Goal: Communication & Community: Answer question/provide support

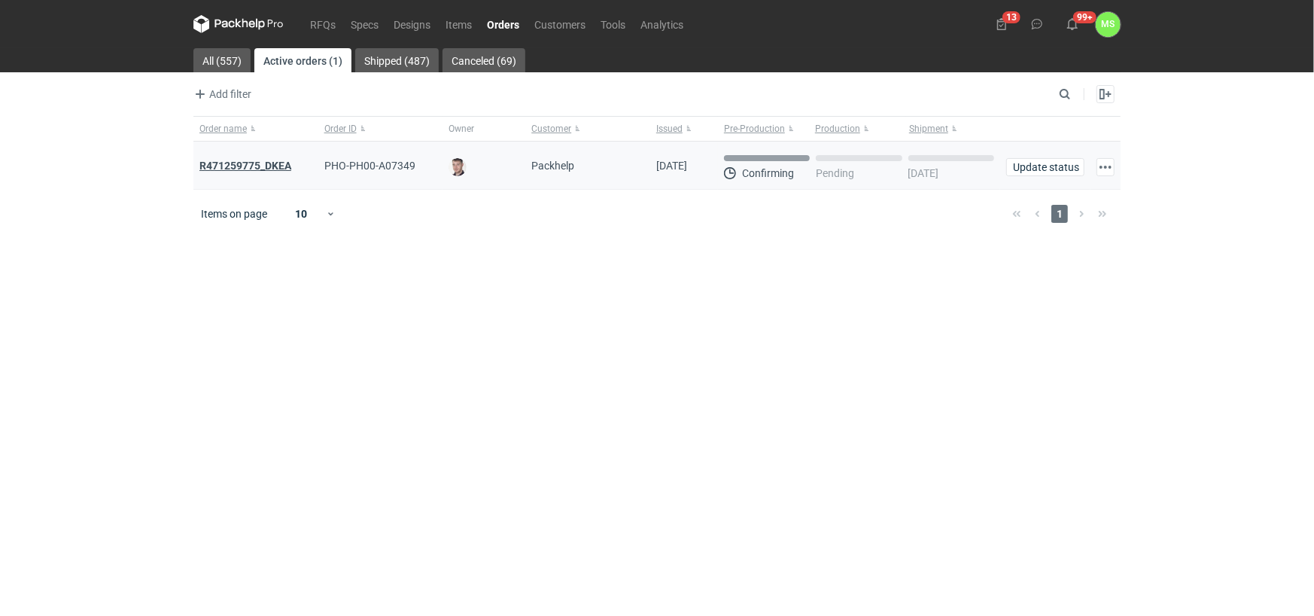
click at [274, 163] on strong "R471259775_DKEA" at bounding box center [245, 166] width 92 height 12
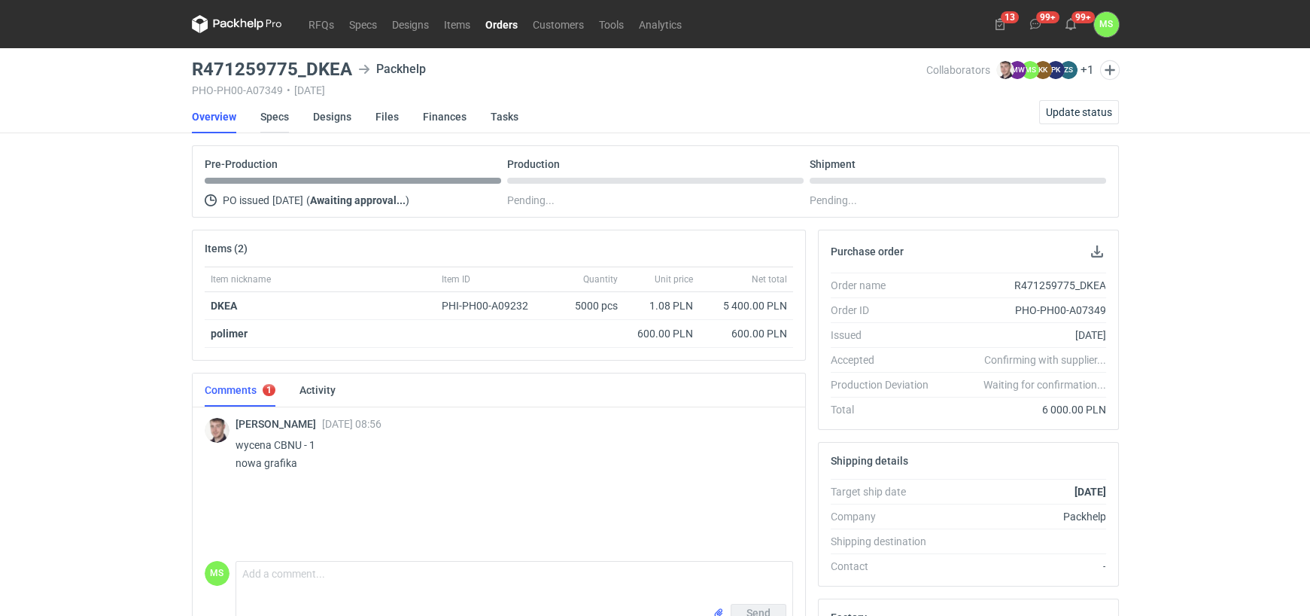
click at [276, 117] on link "Specs" at bounding box center [274, 116] width 29 height 33
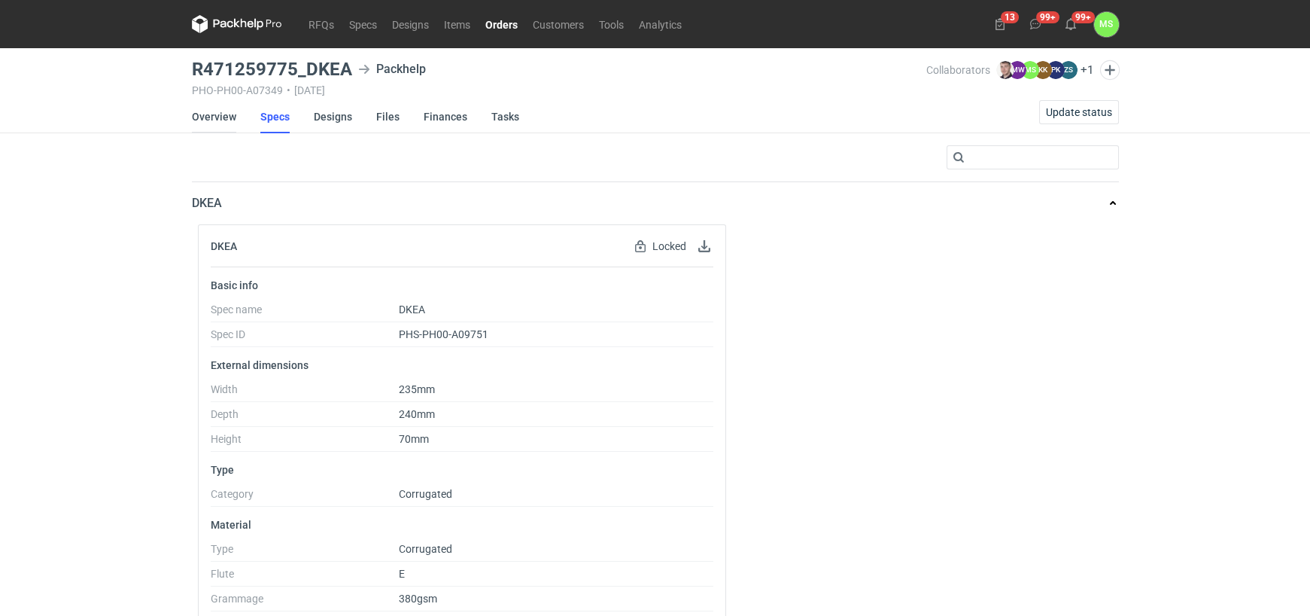
click at [210, 115] on link "Overview" at bounding box center [214, 116] width 44 height 33
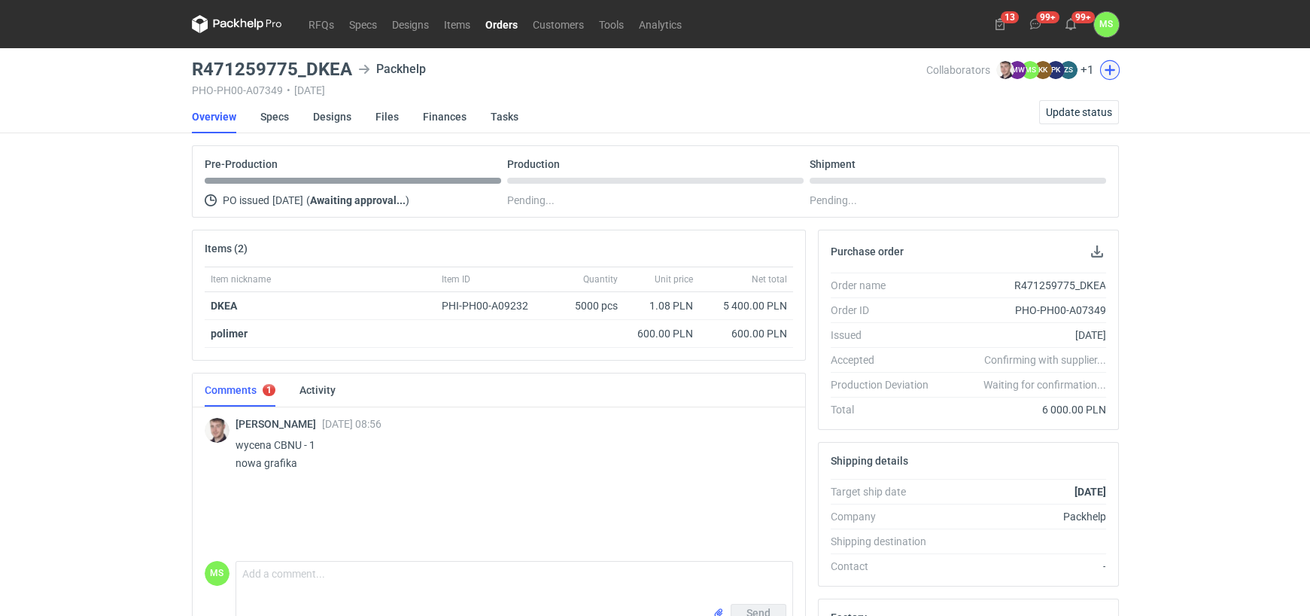
click at [1111, 71] on button "button" at bounding box center [1109, 70] width 20 height 20
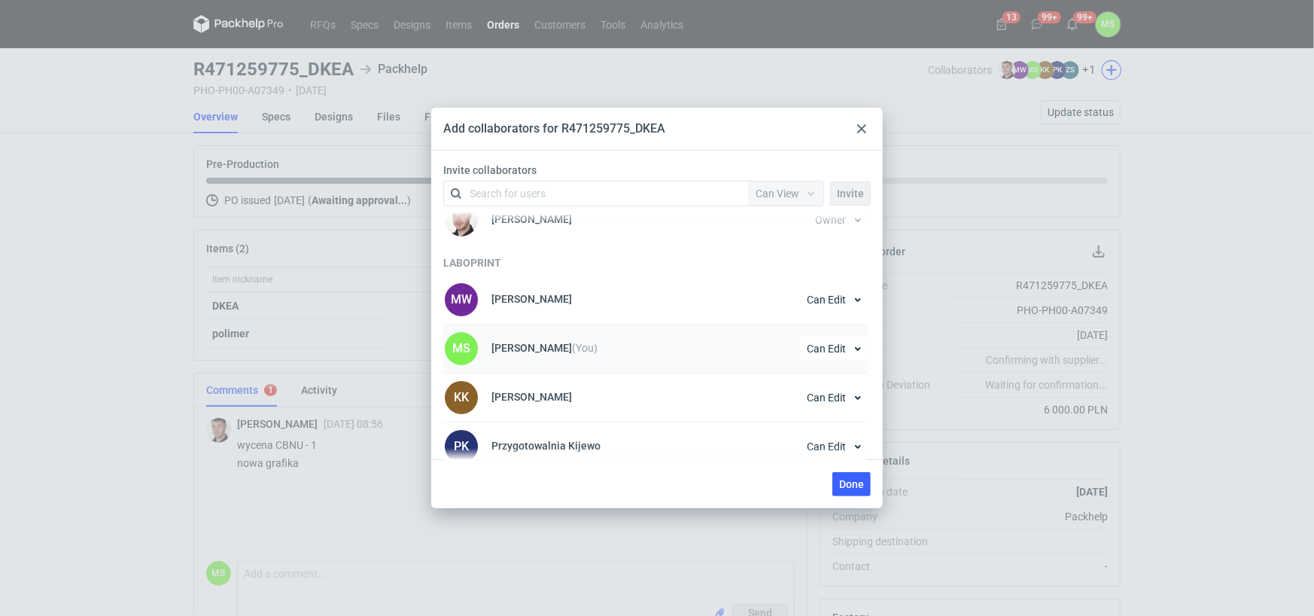
scroll to position [75, 0]
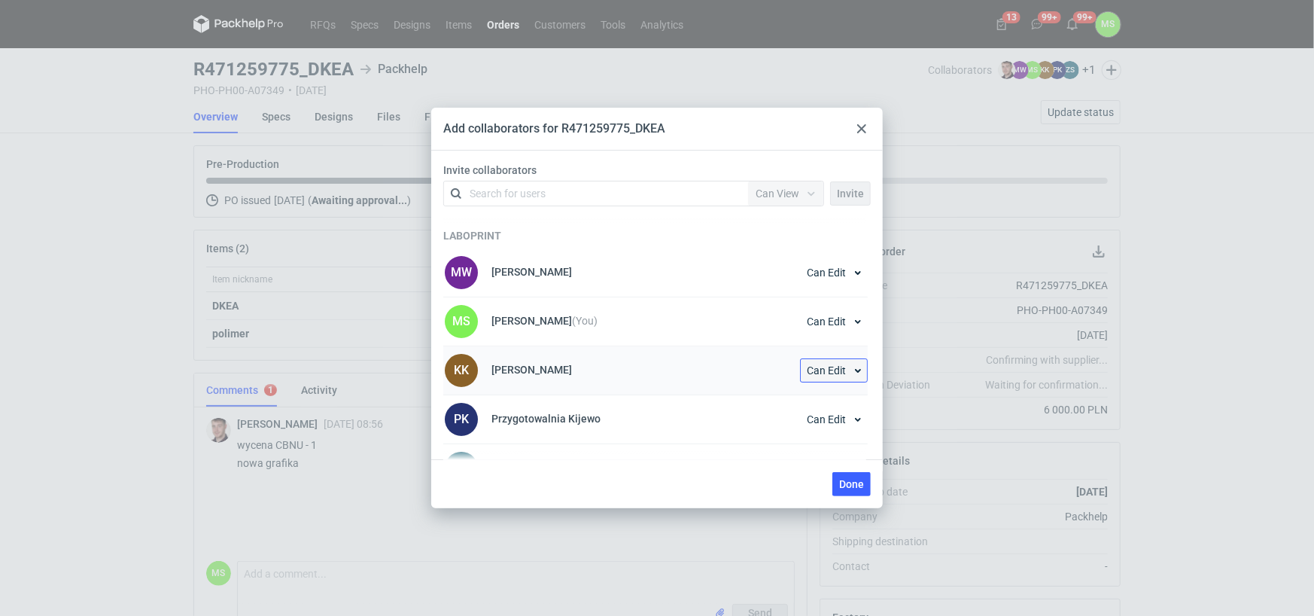
click at [853, 371] on button "Can Edit" at bounding box center [834, 370] width 68 height 24
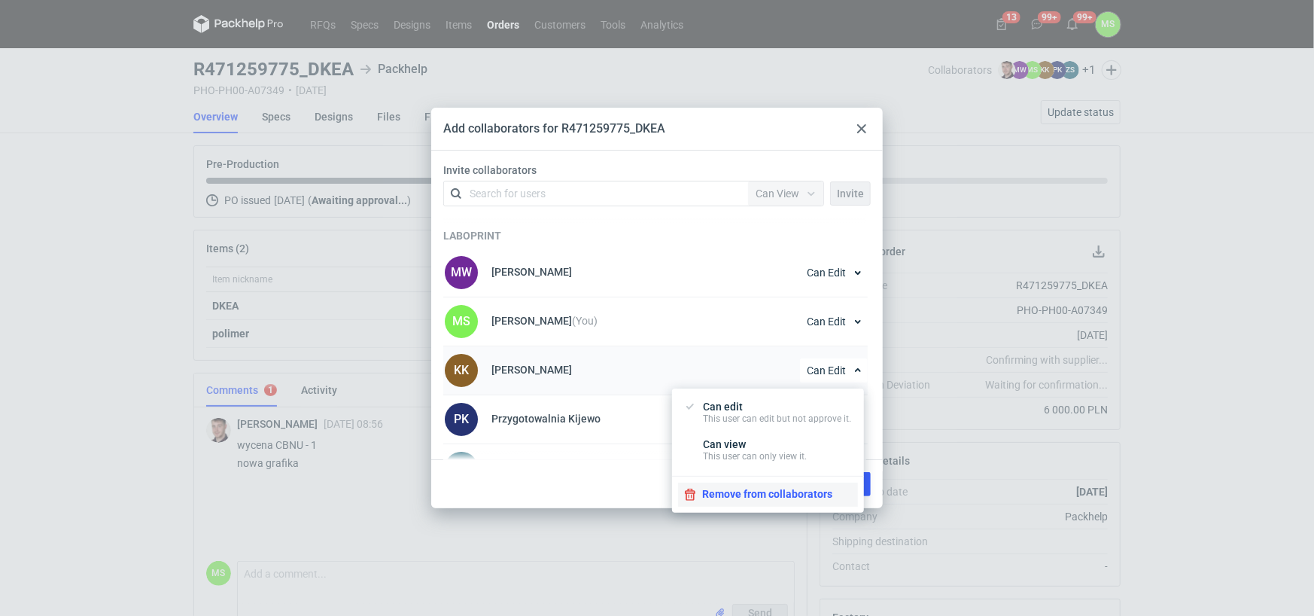
click at [732, 494] on button "Remove from collaborators" at bounding box center [768, 494] width 180 height 24
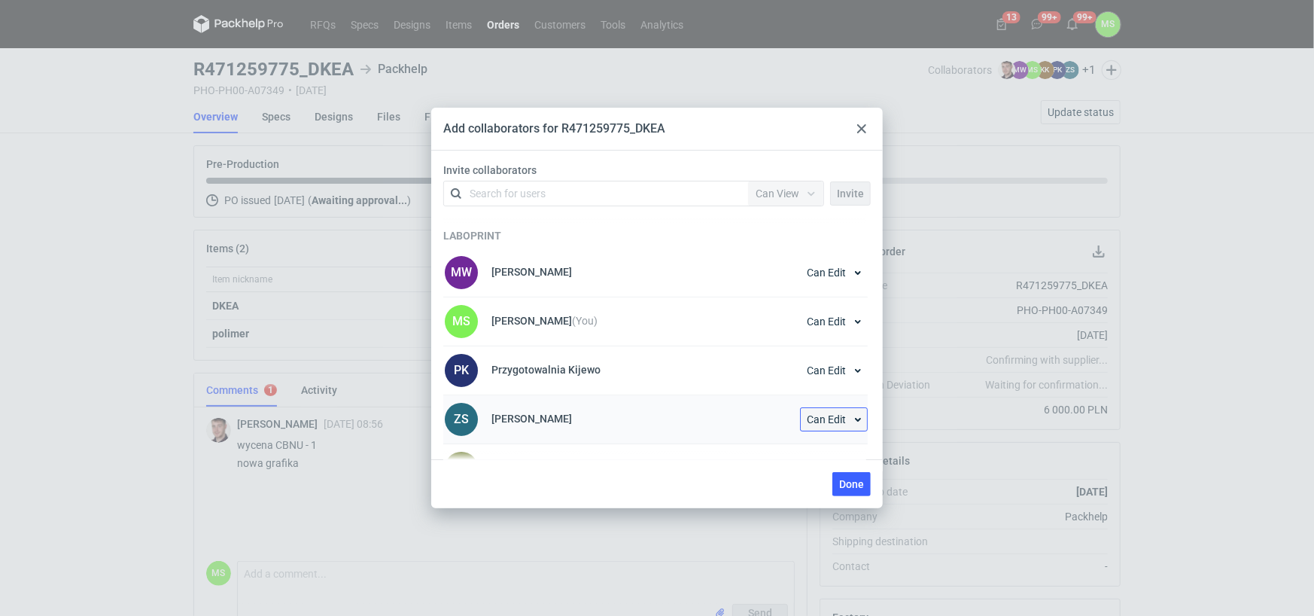
click at [853, 420] on button "Can Edit" at bounding box center [834, 419] width 68 height 24
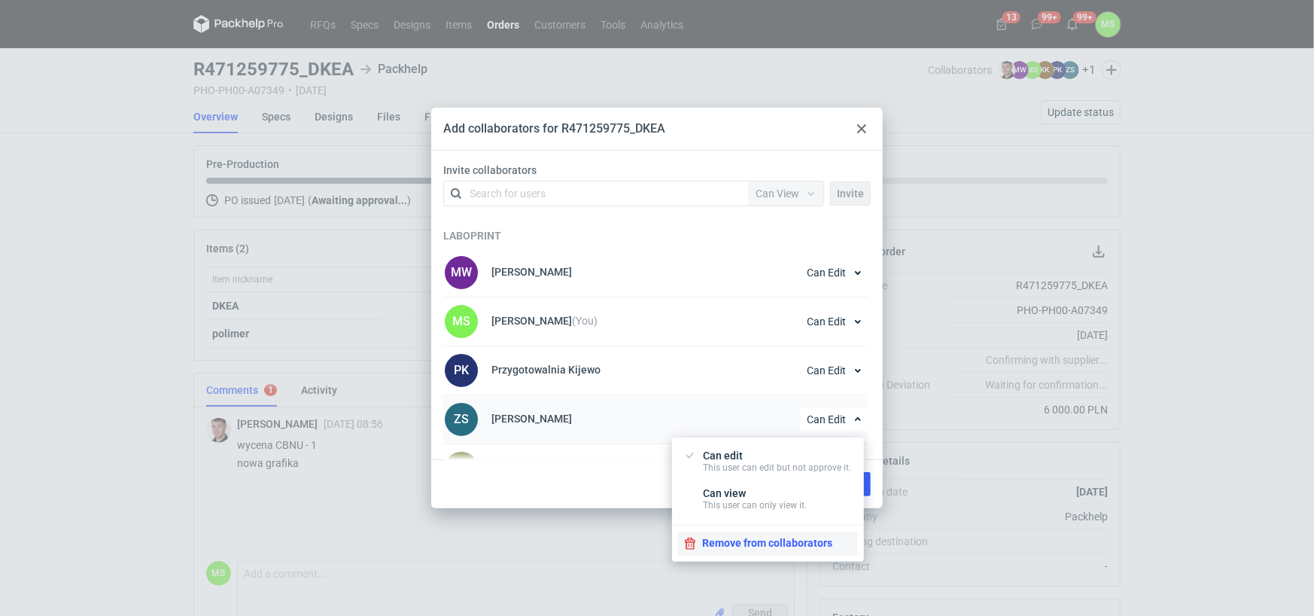
click at [747, 547] on button "Remove from collaborators" at bounding box center [768, 543] width 180 height 24
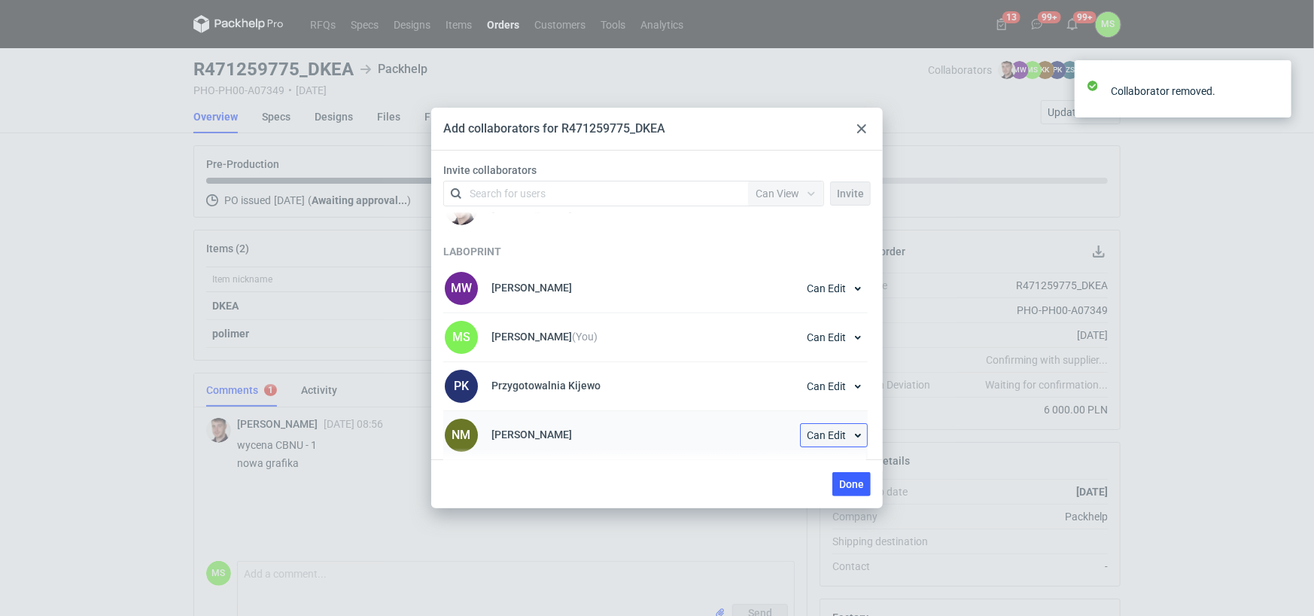
click at [853, 432] on button "Can Edit" at bounding box center [834, 435] width 68 height 24
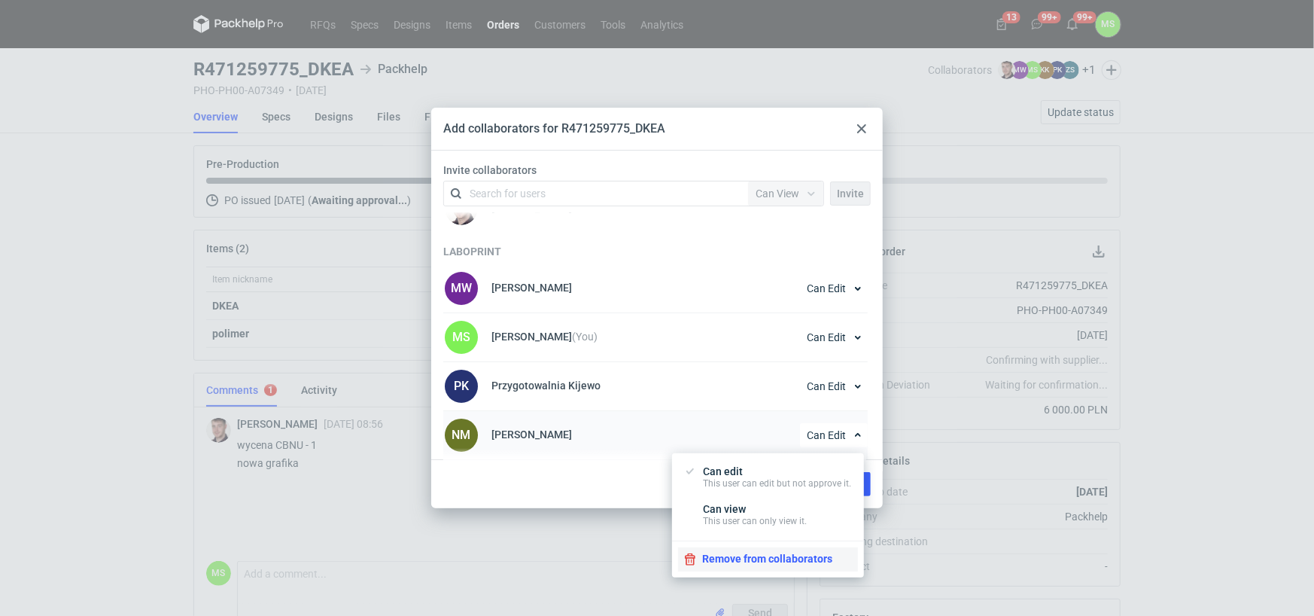
click at [742, 560] on button "Remove from collaborators" at bounding box center [768, 559] width 180 height 24
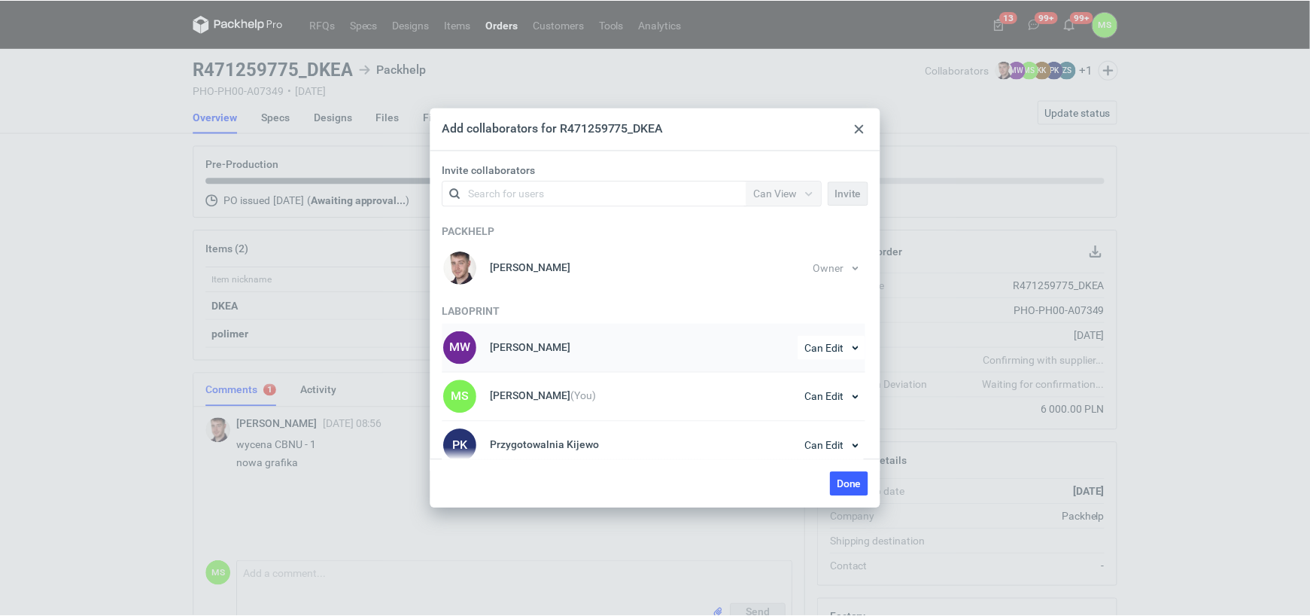
scroll to position [11, 0]
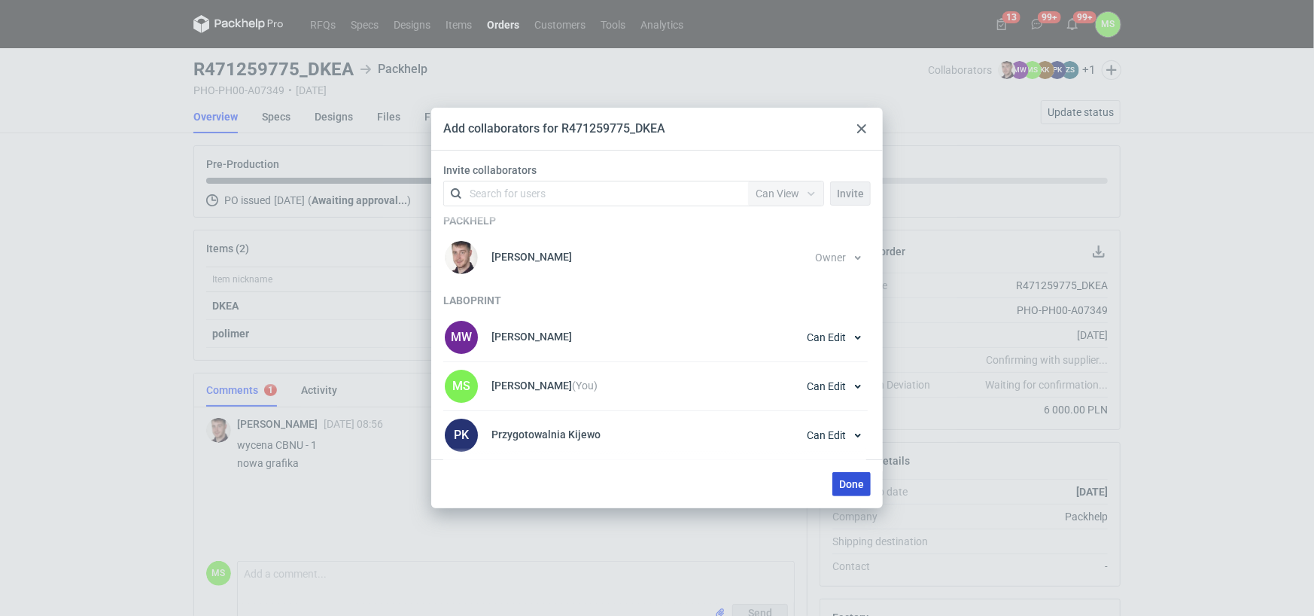
click at [856, 483] on span "Done" at bounding box center [851, 484] width 25 height 11
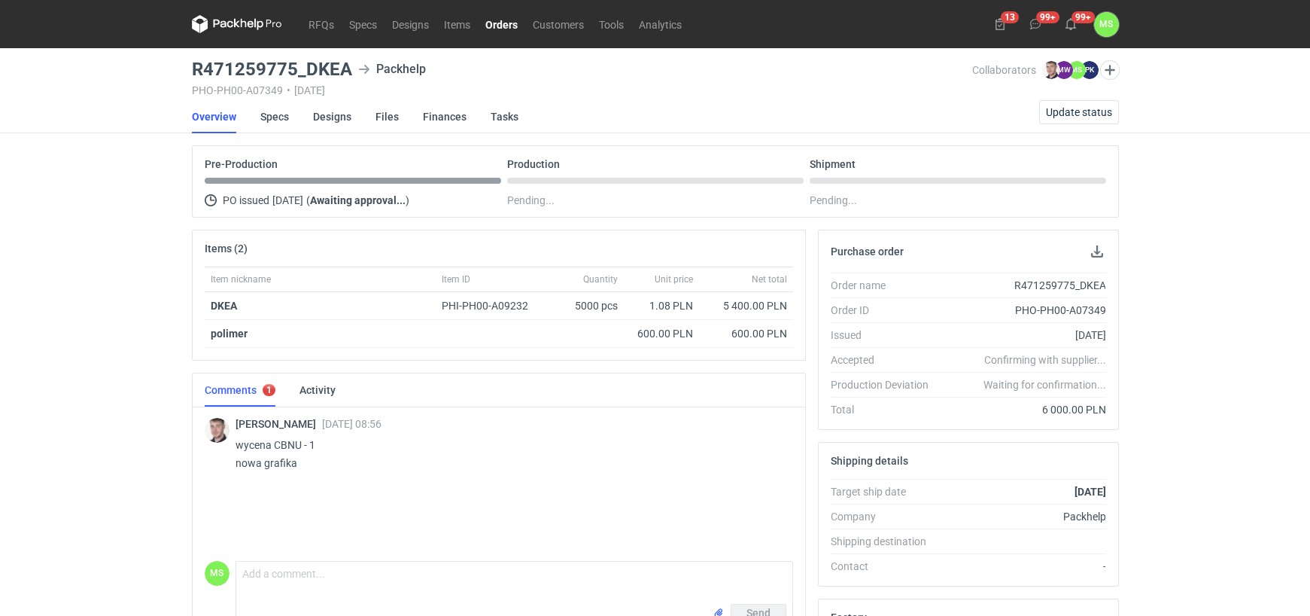
click at [497, 25] on link "Orders" at bounding box center [501, 24] width 47 height 18
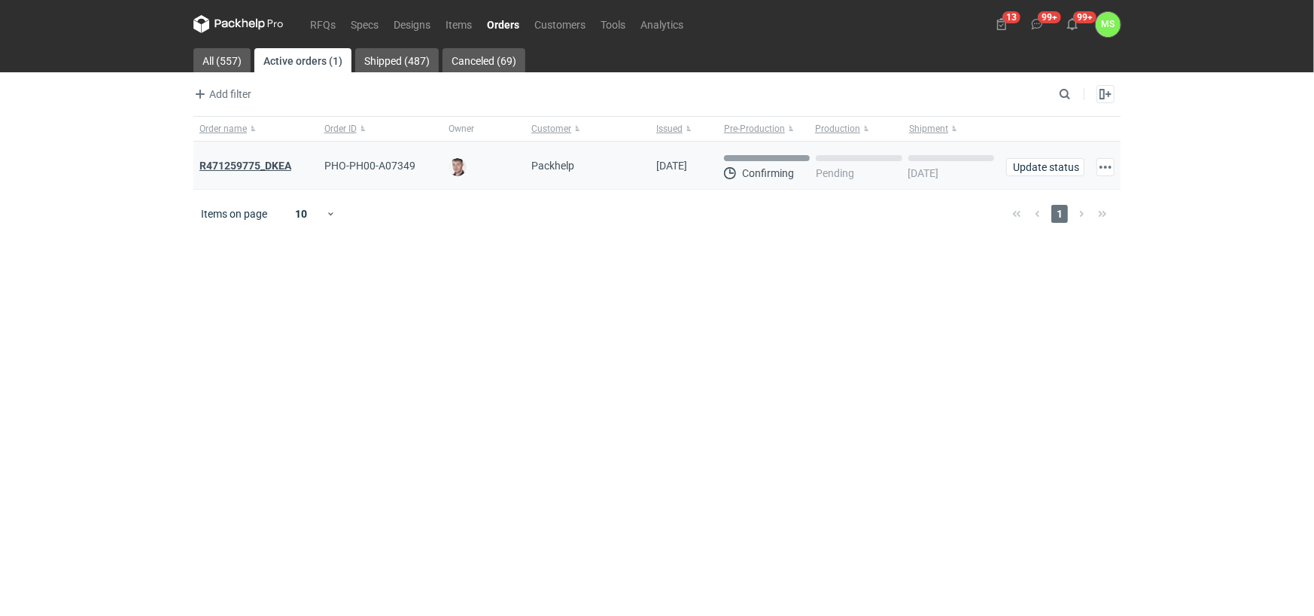
click at [279, 162] on strong "R471259775_DKEA" at bounding box center [245, 166] width 92 height 12
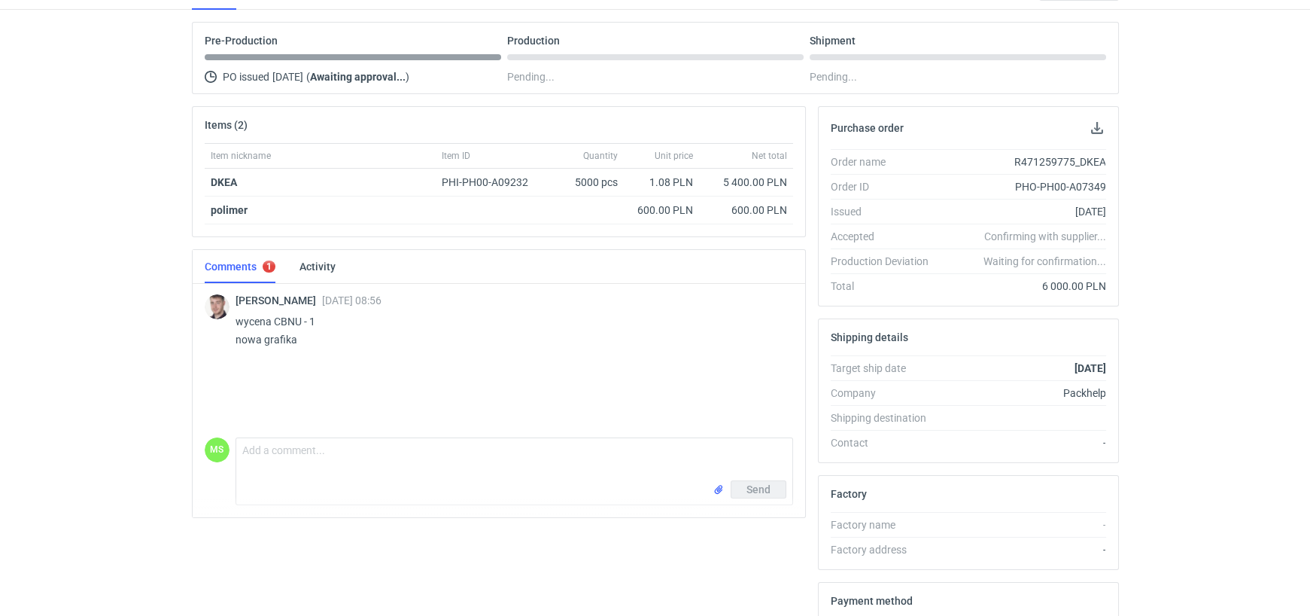
scroll to position [151, 0]
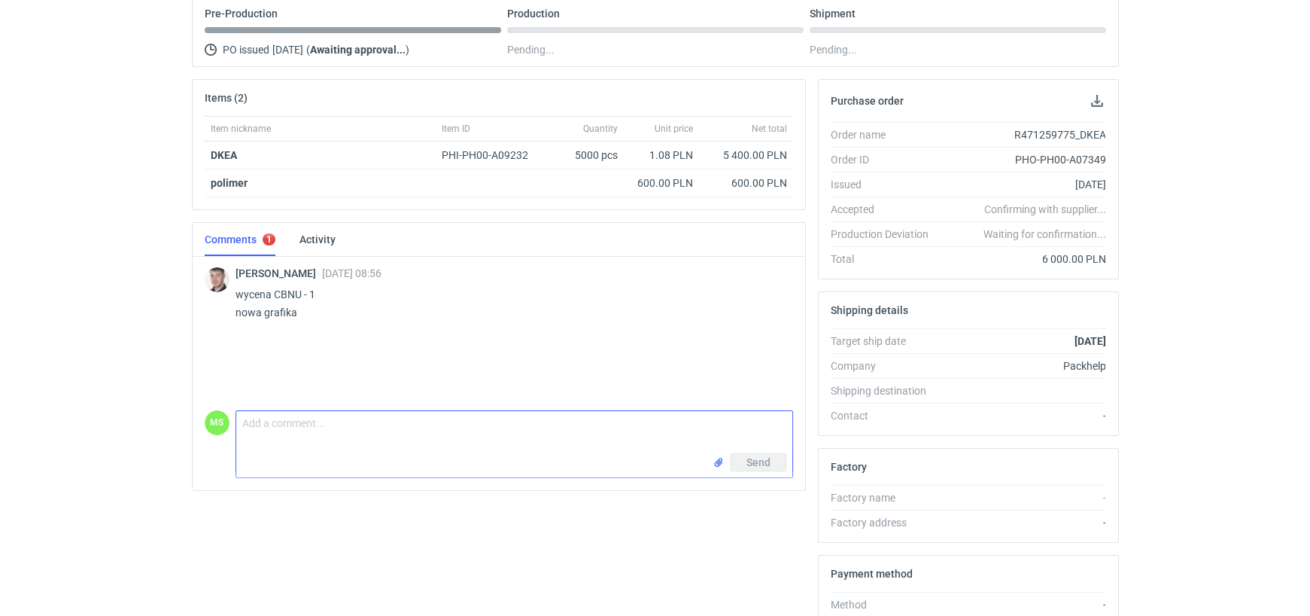
click at [286, 428] on textarea "Comment message" at bounding box center [514, 432] width 556 height 42
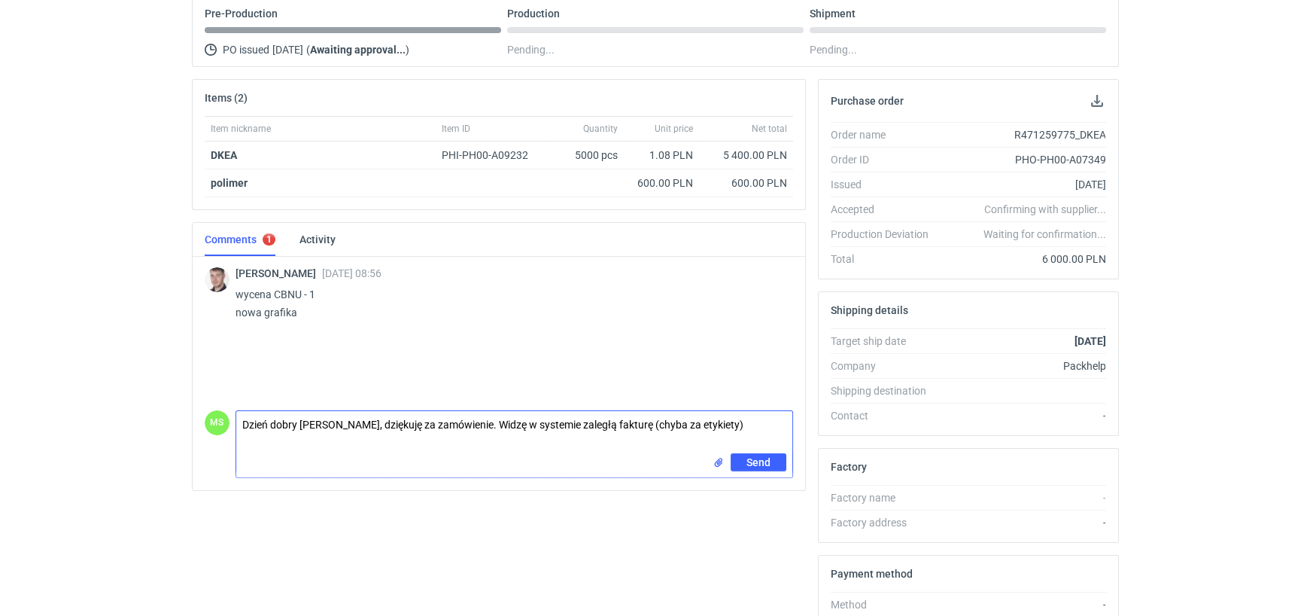
paste textarea "FS-549/9/2025/E-FVS"
type textarea "Dzień dobry Panie Macieju, dziękuję za zamówienie. Widzę w systemie zaległą fak…"
click at [768, 466] on span "Send" at bounding box center [759, 462] width 24 height 11
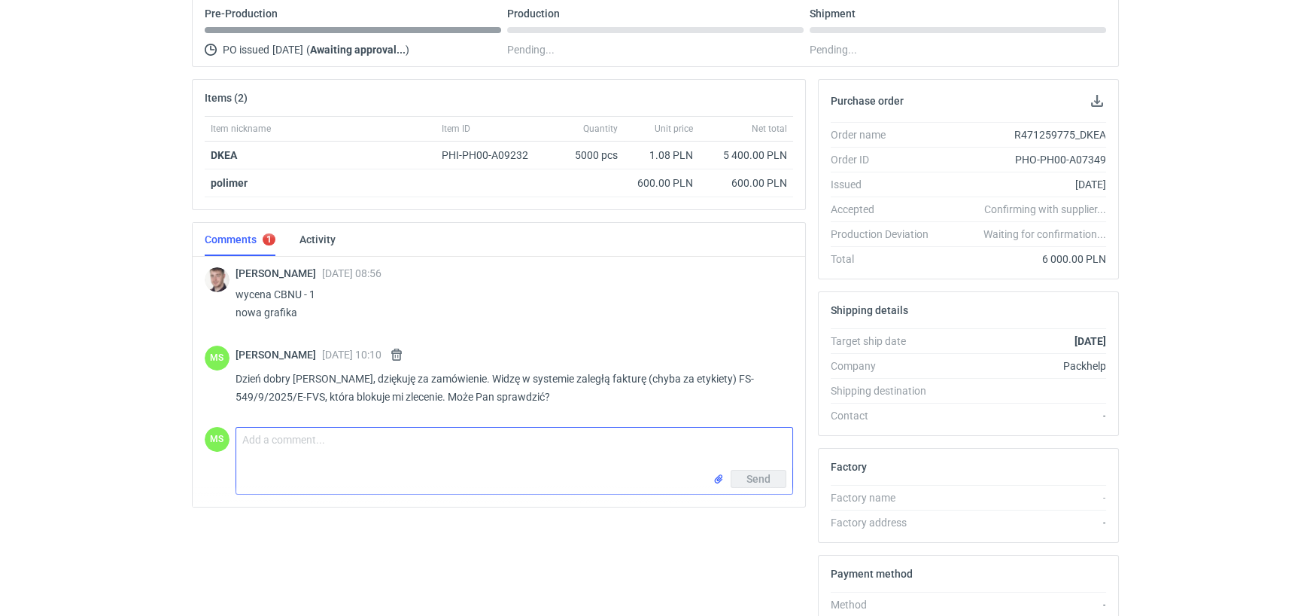
scroll to position [0, 0]
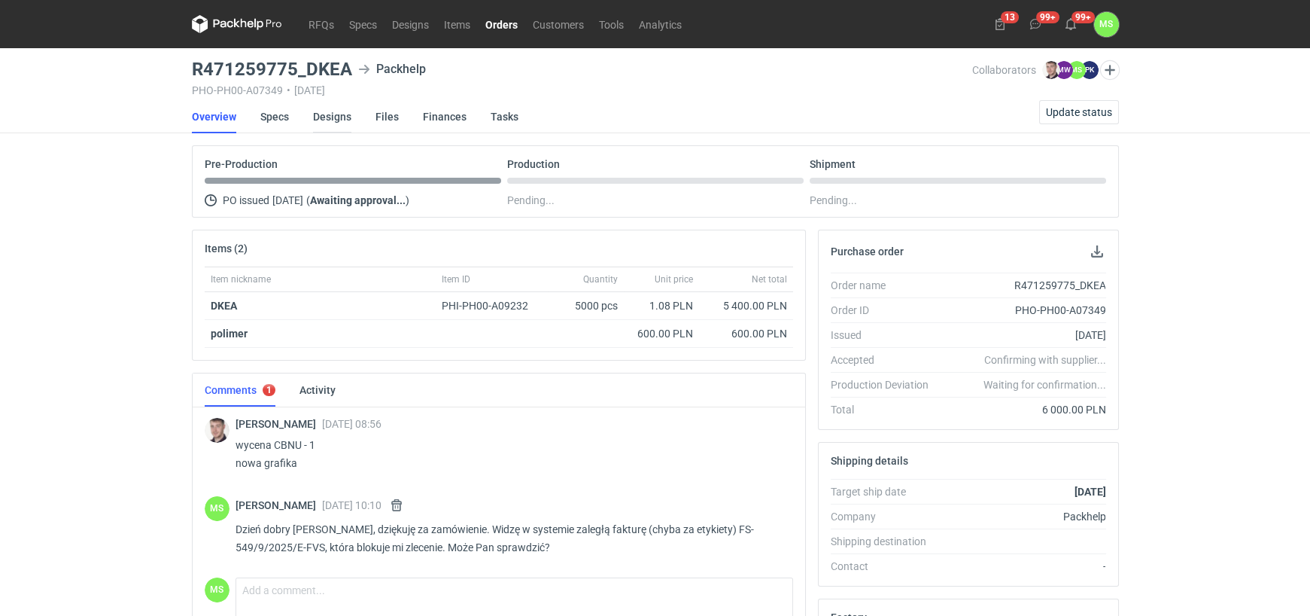
click at [335, 120] on link "Designs" at bounding box center [332, 116] width 38 height 33
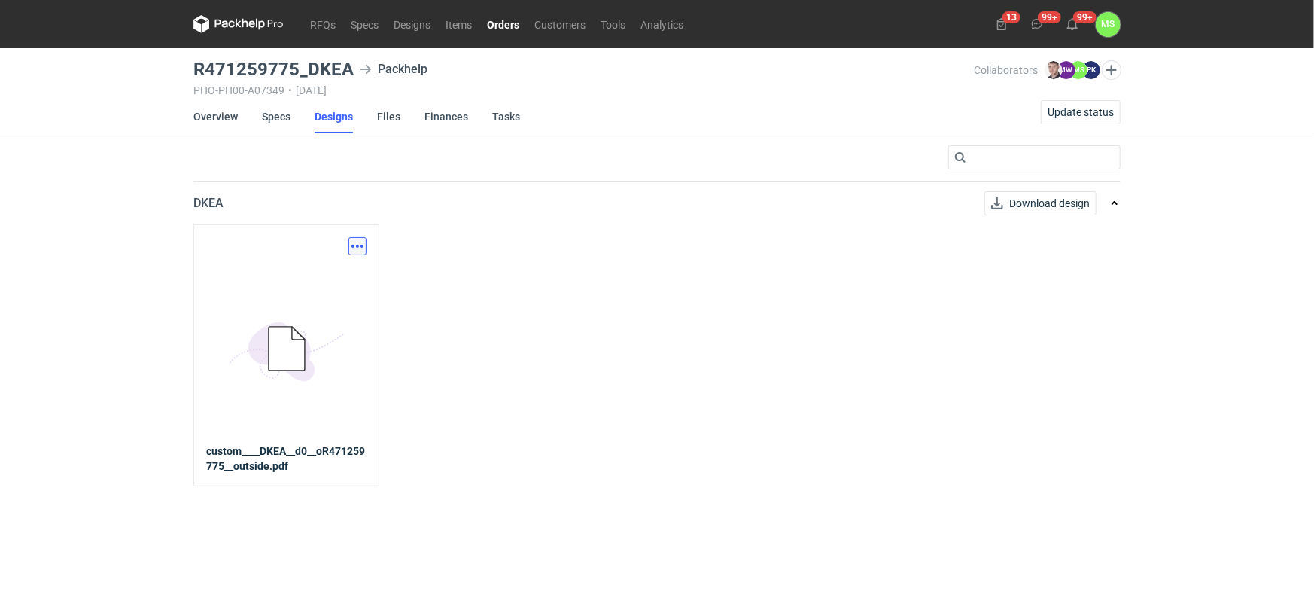
click at [358, 245] on button "button" at bounding box center [357, 246] width 18 height 18
click at [518, 315] on div "Download design part 5BD5AC33-3523-40E7-9262-1BFF0AD53D48@1x custom____DKEA__d0…" at bounding box center [656, 354] width 927 height 261
click at [353, 245] on button "button" at bounding box center [357, 246] width 18 height 18
drag, startPoint x: 314, startPoint y: 277, endPoint x: 321, endPoint y: 308, distance: 31.6
click at [314, 277] on link "Download design part" at bounding box center [291, 278] width 138 height 24
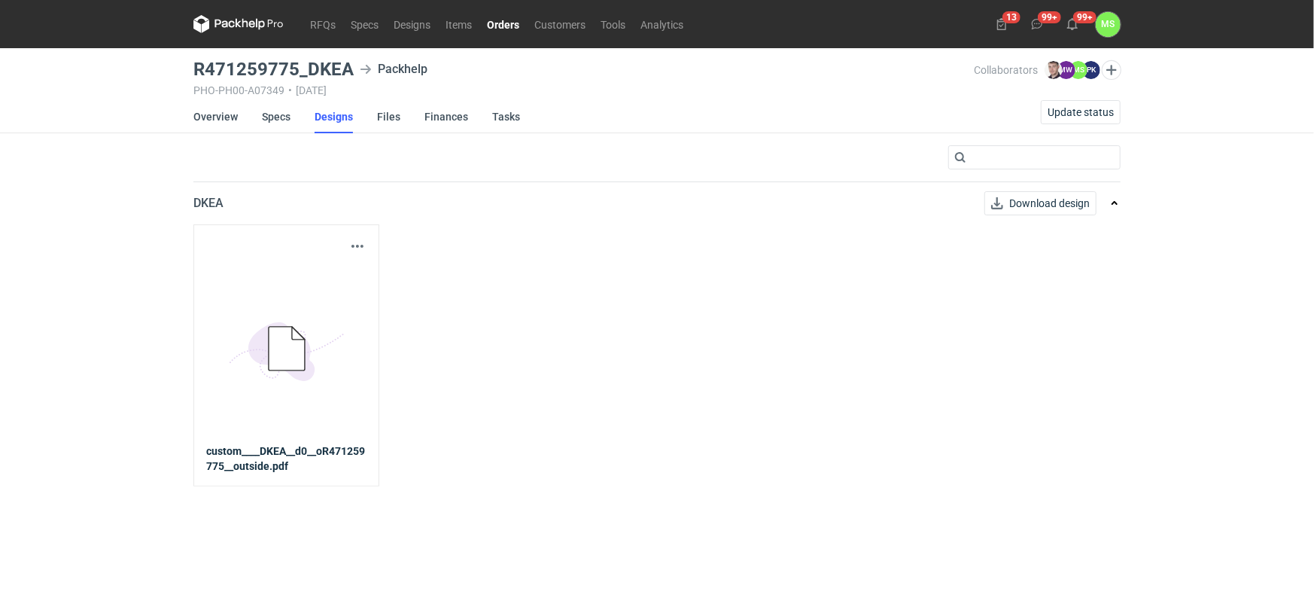
click at [497, 20] on link "Orders" at bounding box center [502, 24] width 47 height 18
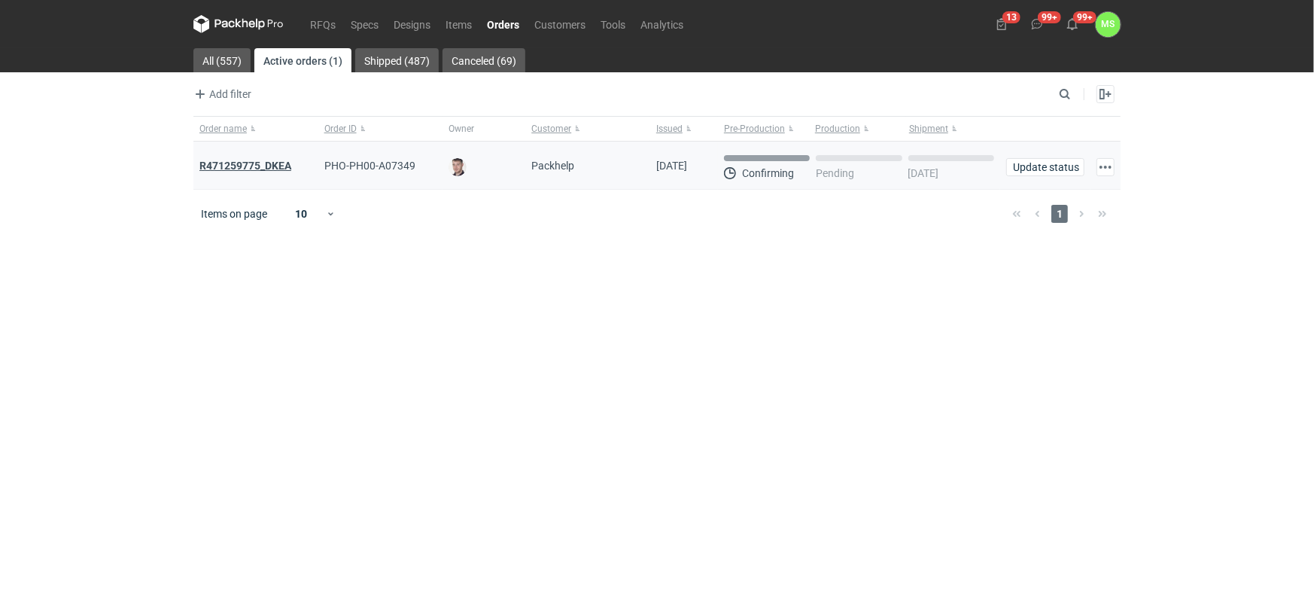
click at [227, 168] on strong "R471259775_DKEA" at bounding box center [245, 166] width 92 height 12
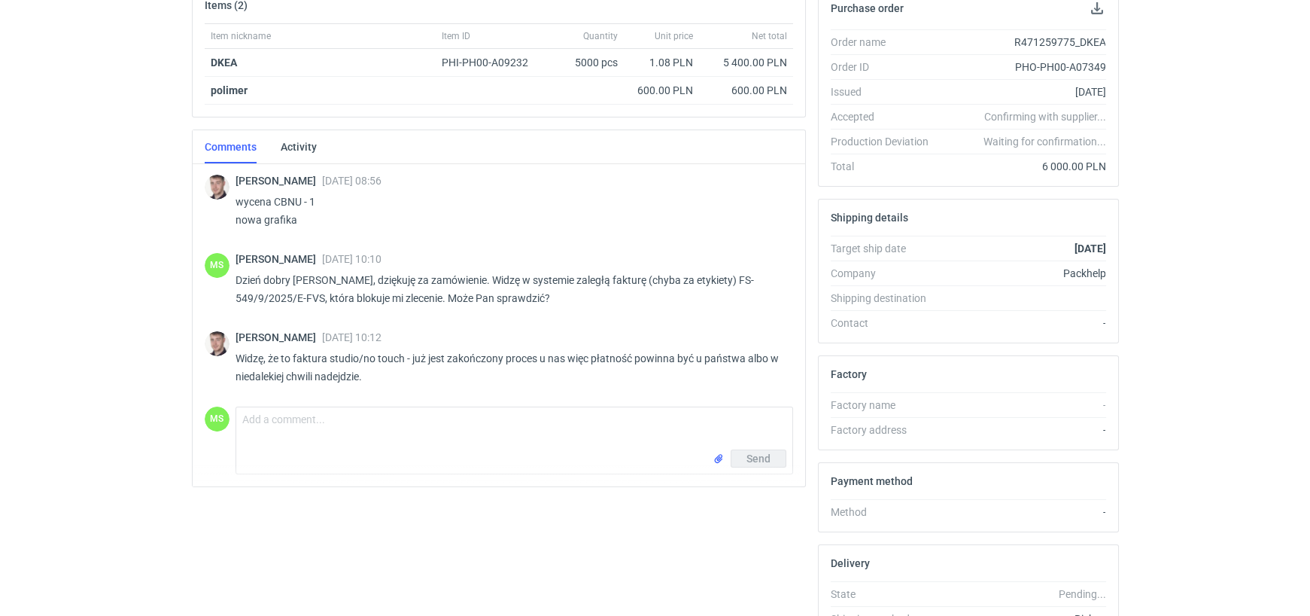
scroll to position [344, 0]
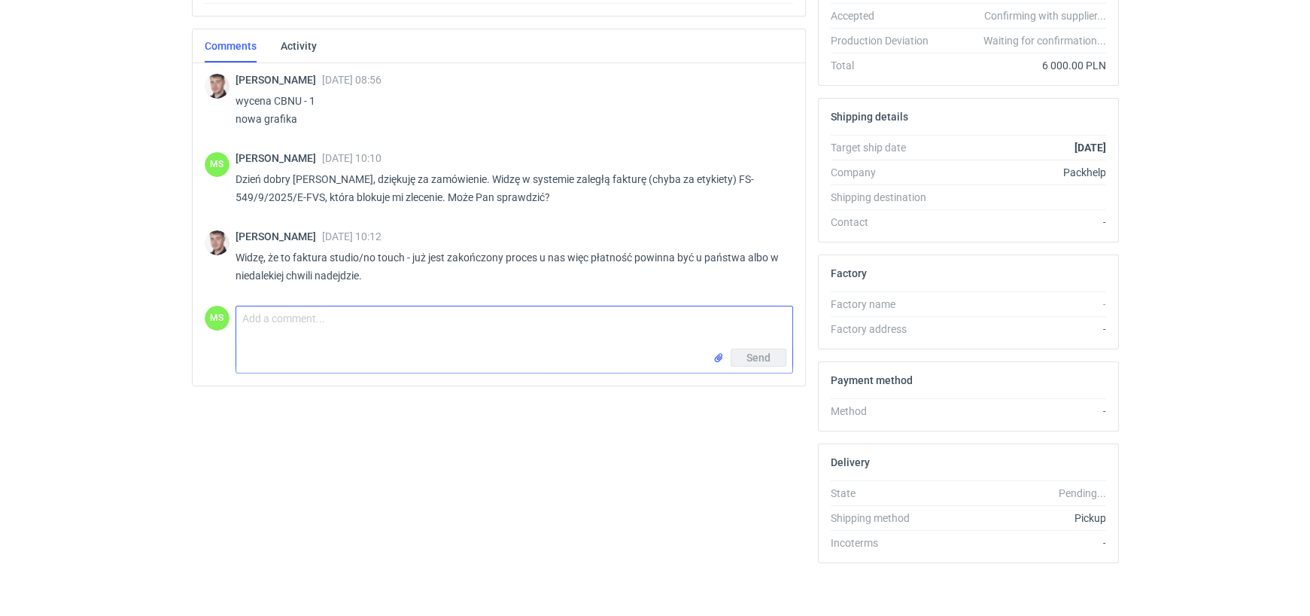
click at [254, 315] on textarea "Comment message" at bounding box center [514, 327] width 556 height 42
type textarea "Czy może Pan zorganizować potwierdzenie, poniewaz nasza księgowość nie widzi je…"
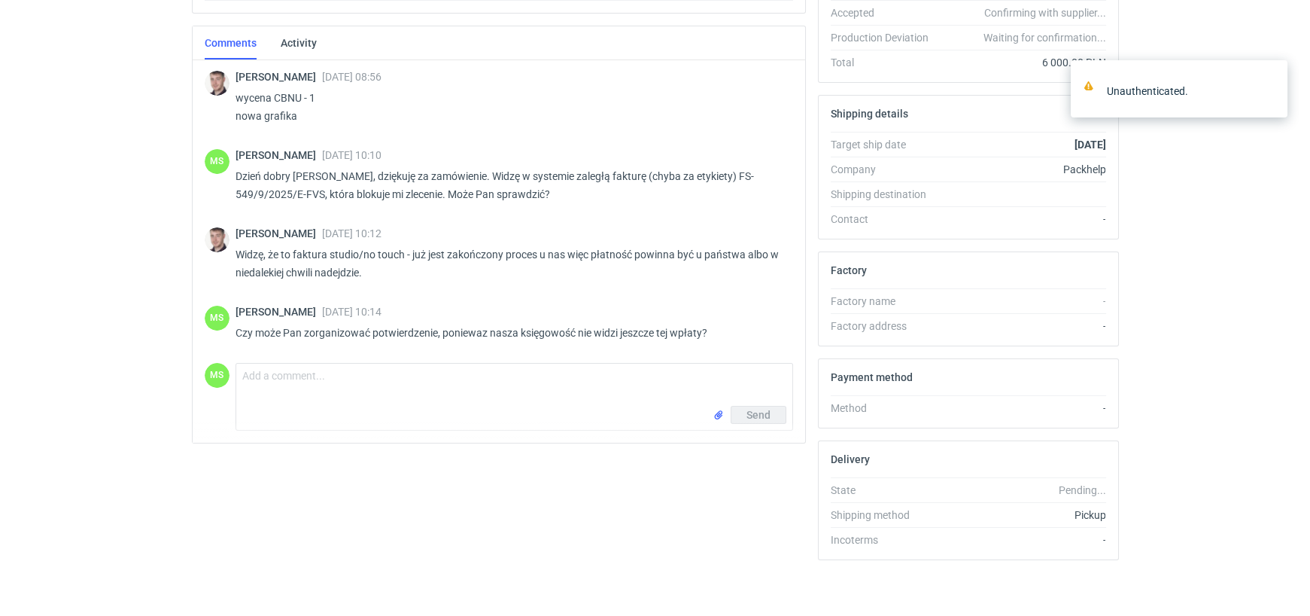
scroll to position [348, 0]
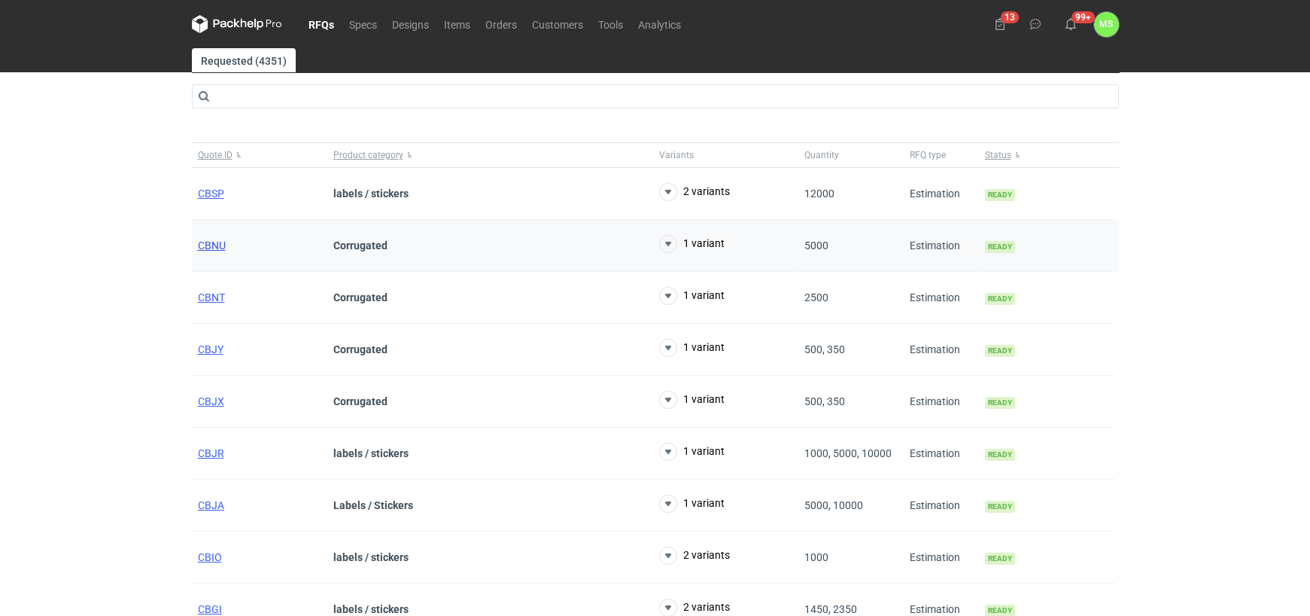
click at [214, 240] on span "CBNU" at bounding box center [212, 245] width 28 height 12
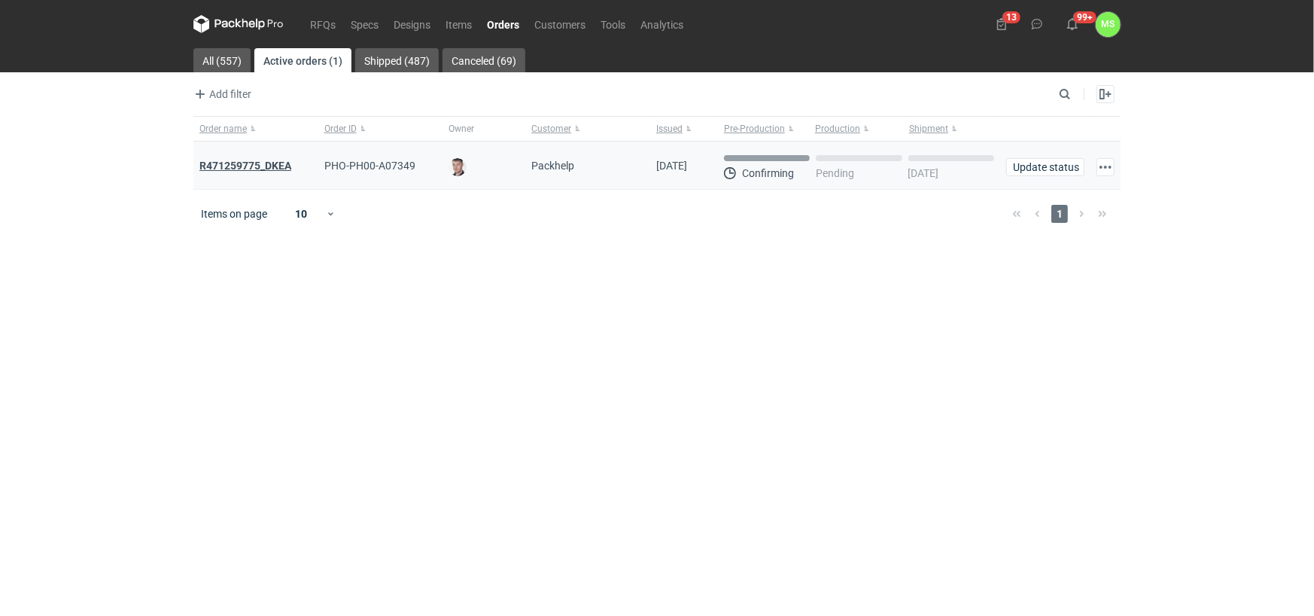
click at [257, 162] on strong "R471259775_DKEA" at bounding box center [245, 166] width 92 height 12
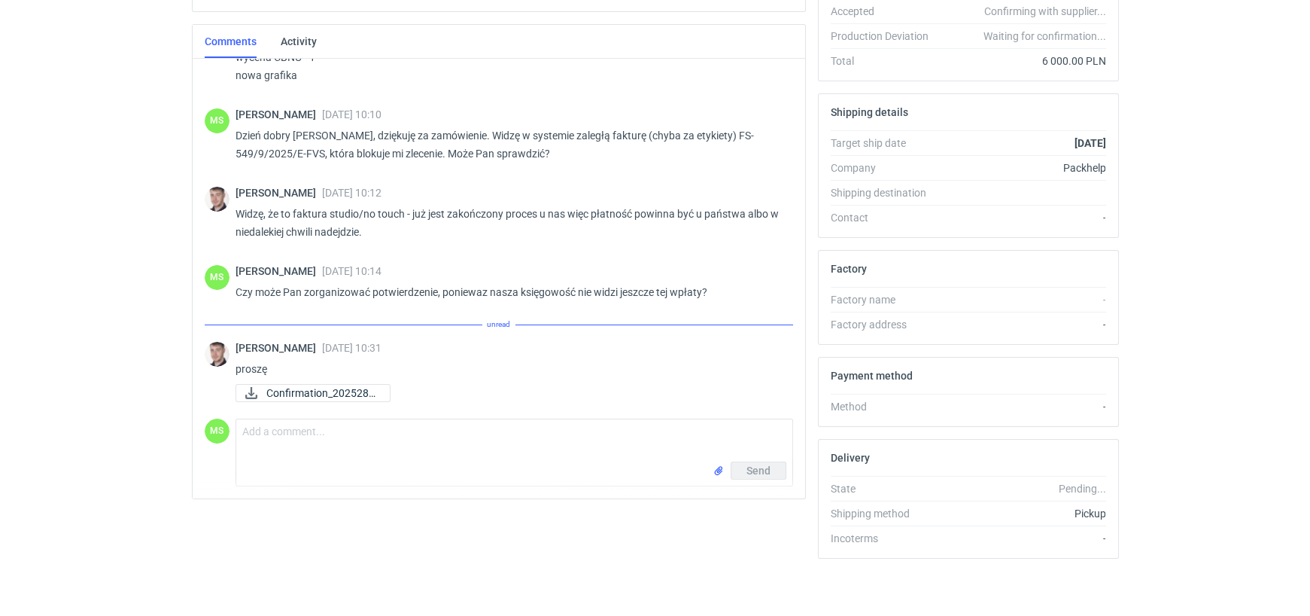
scroll to position [23, 0]
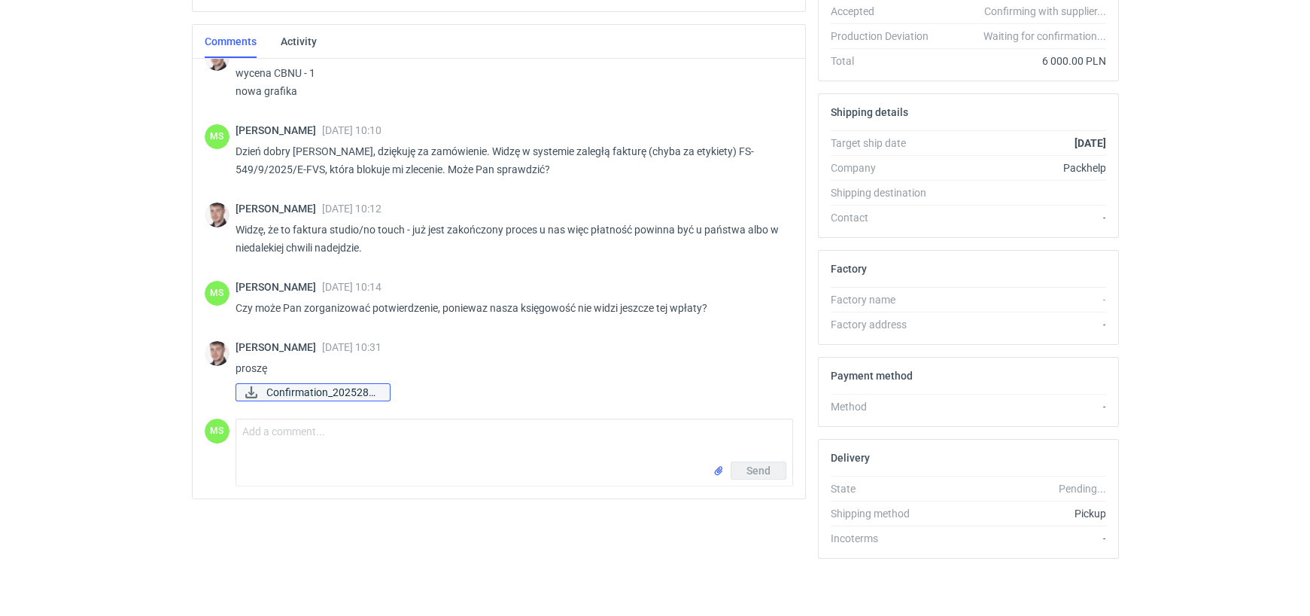
click at [366, 386] on span "Confirmation_2025280..." at bounding box center [321, 392] width 111 height 17
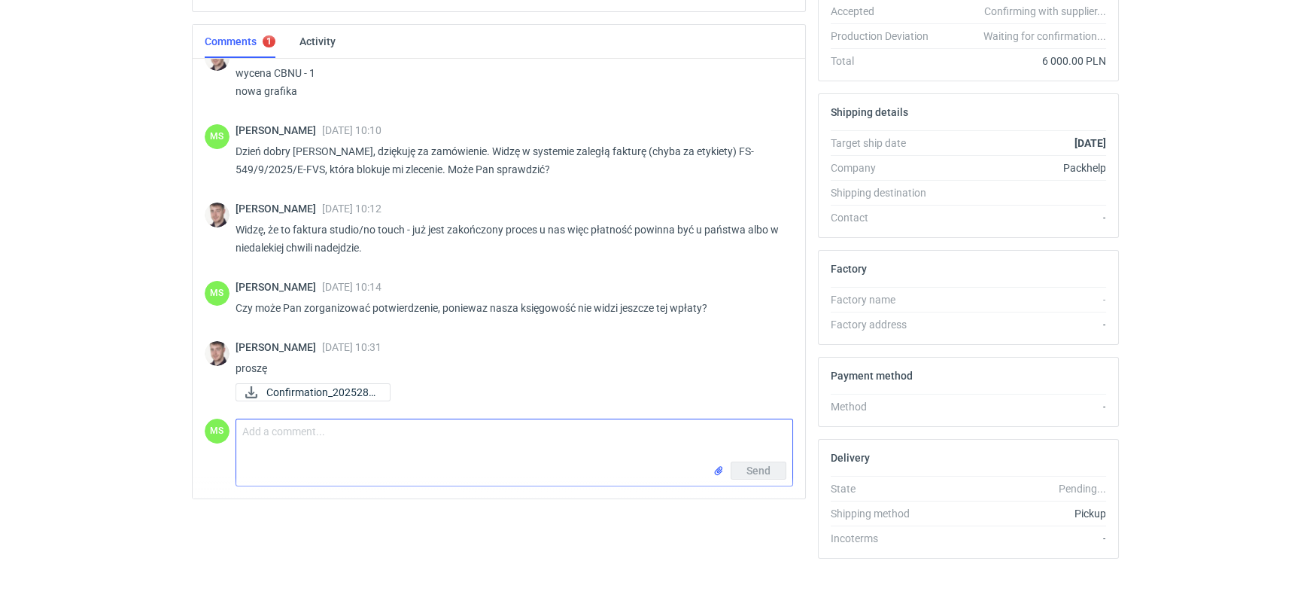
click at [327, 443] on textarea "Comment message" at bounding box center [514, 440] width 556 height 42
type textarea "Dziękuję"
